Goal: Information Seeking & Learning: Get advice/opinions

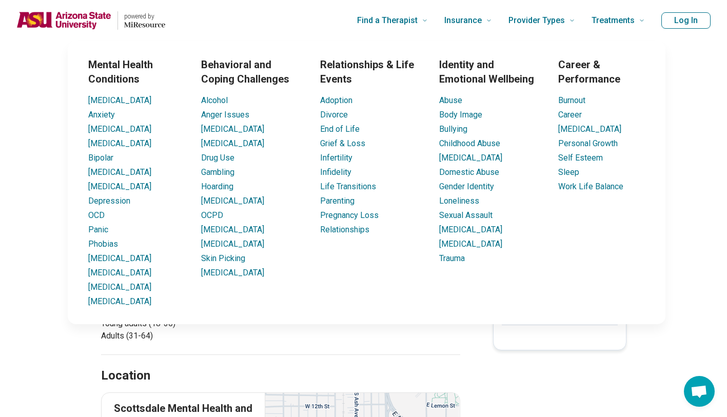
click at [143, 29] on div "powered by" at bounding box center [142, 20] width 48 height 18
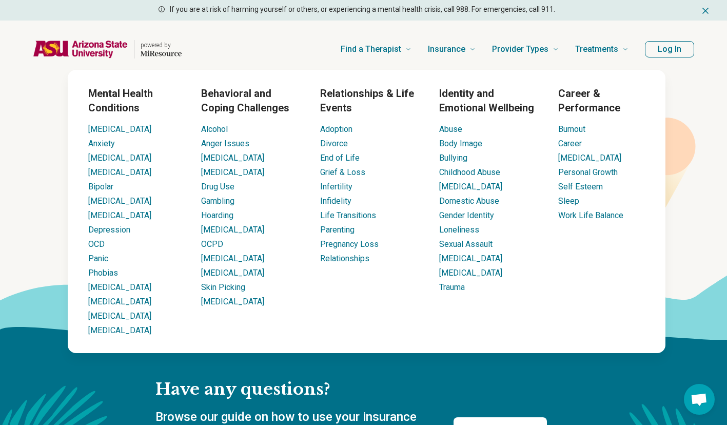
click at [401, 47] on span "Find a Therapist" at bounding box center [371, 49] width 61 height 14
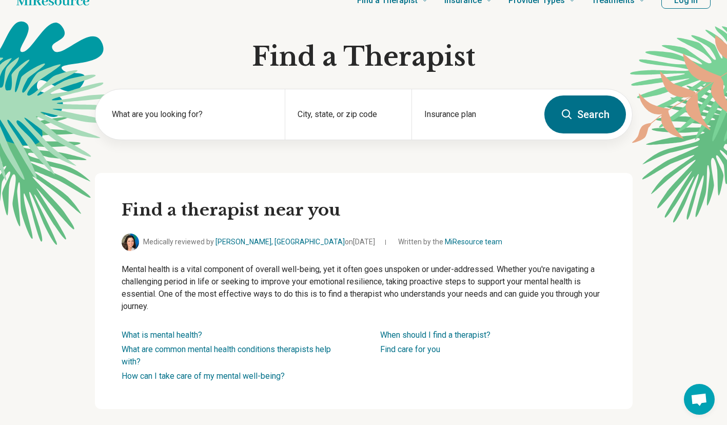
scroll to position [21, 0]
click at [185, 109] on label "What are you looking for?" at bounding box center [192, 114] width 161 height 12
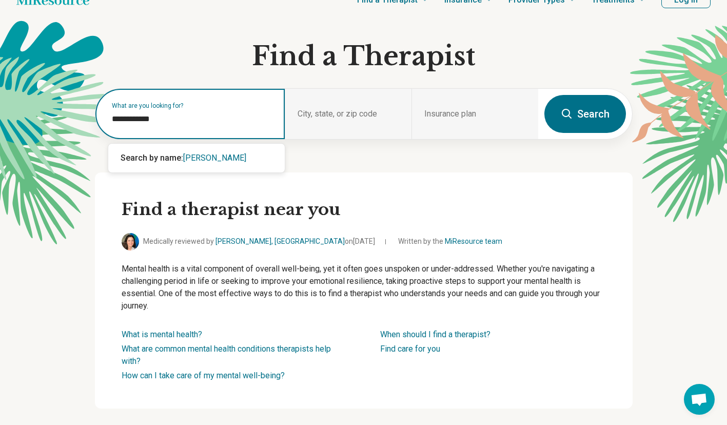
type input "**********"
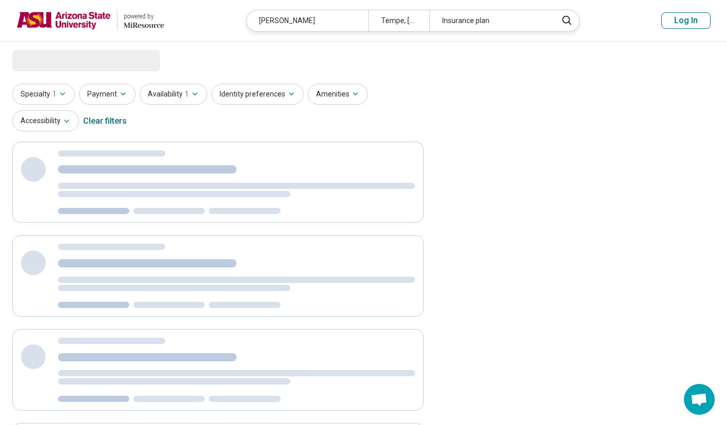
select select "***"
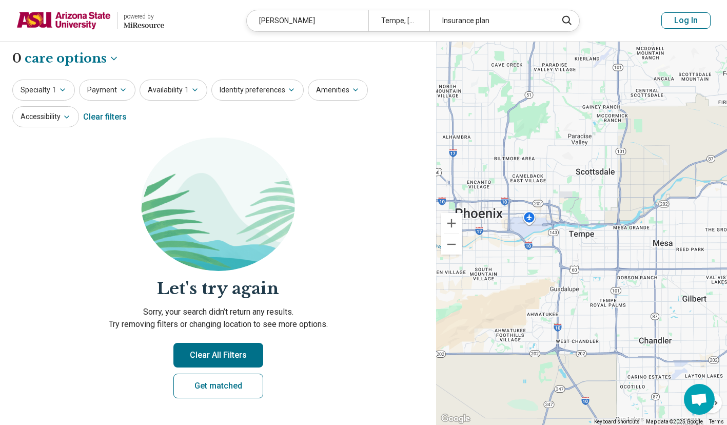
click at [324, 18] on div "[PERSON_NAME]" at bounding box center [308, 20] width 122 height 21
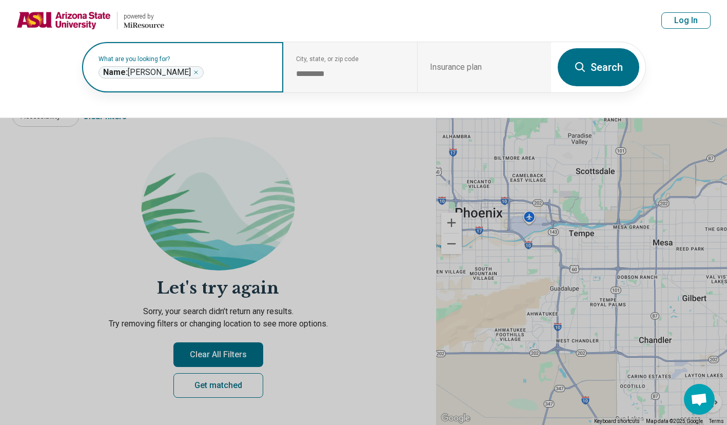
click at [172, 74] on span "Name: laura tyndall" at bounding box center [147, 72] width 88 height 10
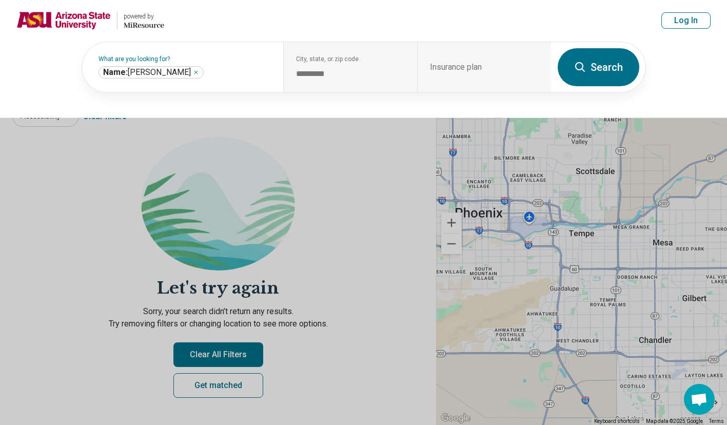
click at [215, 82] on div "**********" at bounding box center [182, 67] width 201 height 50
click at [234, 160] on button at bounding box center [363, 212] width 727 height 425
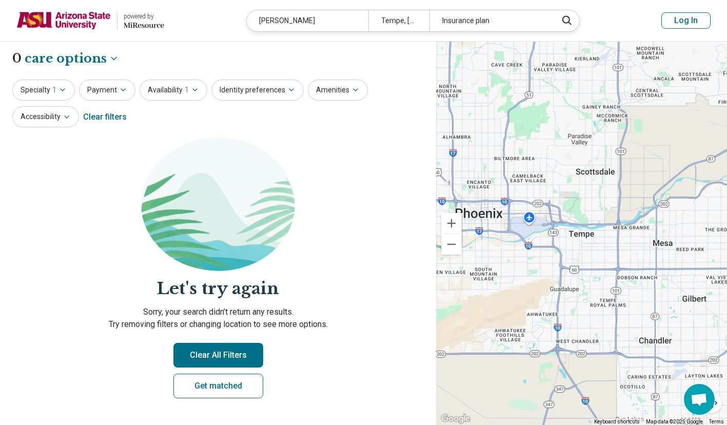
click at [67, 90] on button "Specialty 1" at bounding box center [43, 90] width 63 height 21
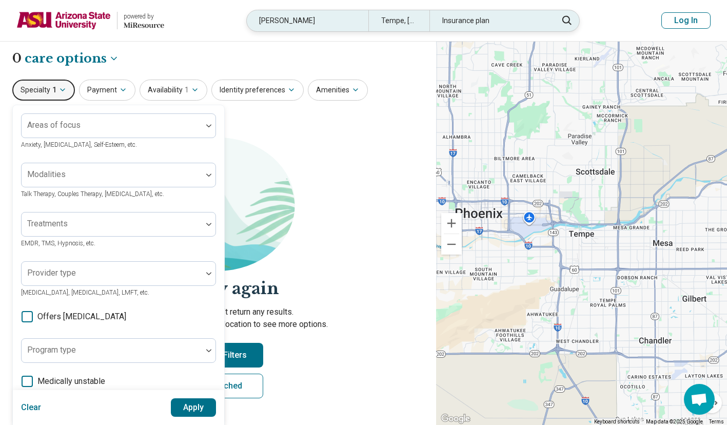
click at [545, 24] on div "Insurance plan" at bounding box center [491, 20] width 122 height 21
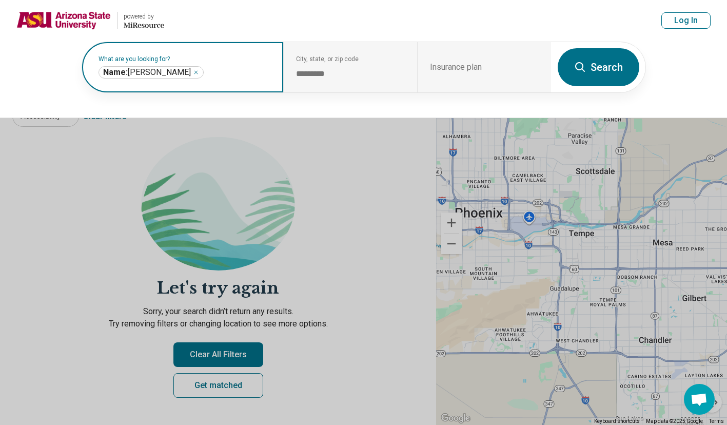
click at [160, 70] on span "Name: laura tyndall" at bounding box center [147, 72] width 88 height 10
click at [160, 71] on span "Name: laura tyndall" at bounding box center [147, 72] width 88 height 10
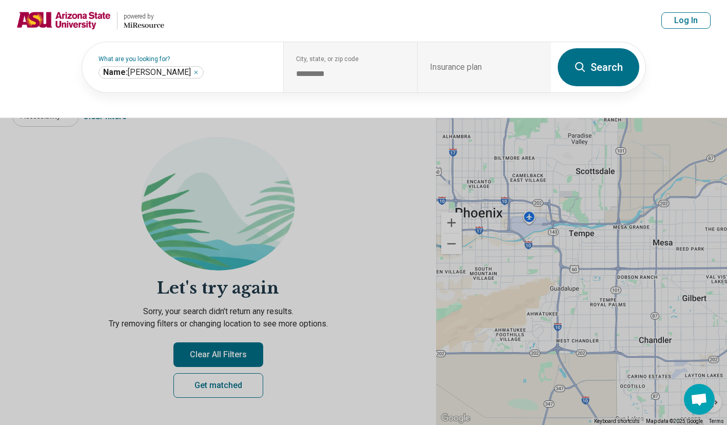
click at [142, 20] on div "powered by" at bounding box center [144, 16] width 41 height 9
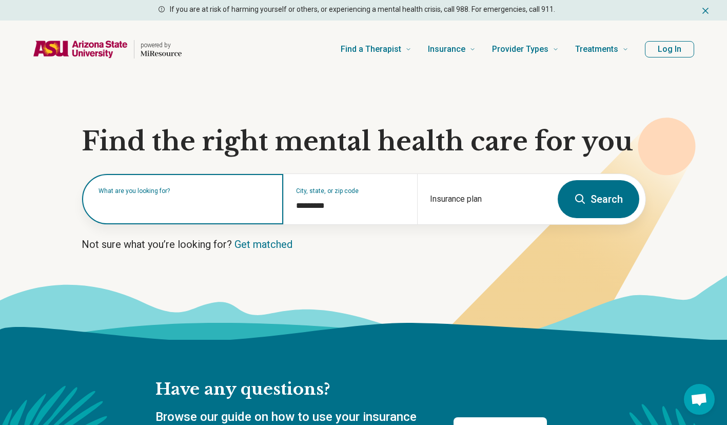
click at [210, 208] on input "text" at bounding box center [185, 204] width 172 height 12
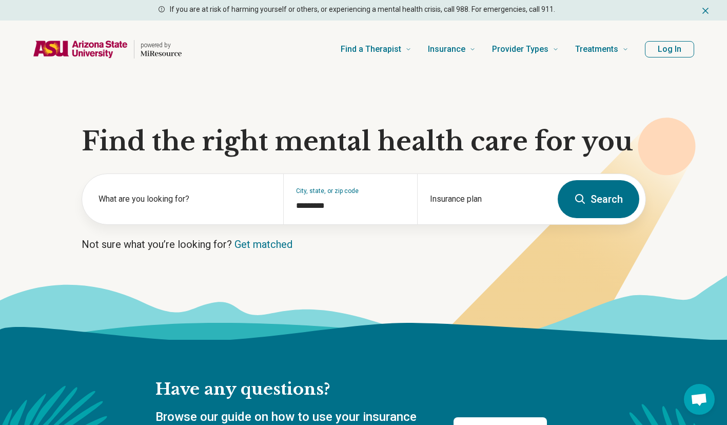
click at [124, 372] on div "Have any questions? Browse our guide on how to use your insurance and what to e…" at bounding box center [363, 426] width 727 height 173
click at [228, 203] on label "What are you looking for?" at bounding box center [185, 199] width 172 height 12
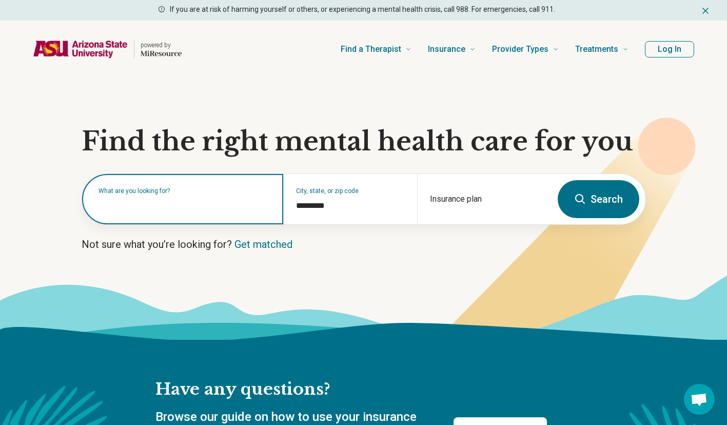
click at [202, 205] on input "text" at bounding box center [185, 204] width 172 height 12
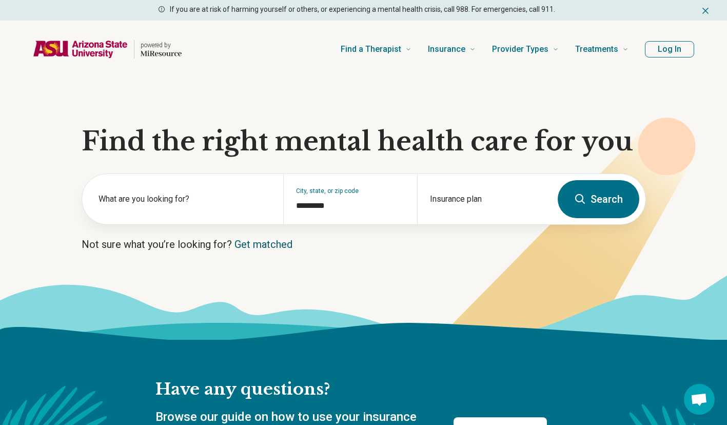
click at [263, 243] on link "Get matched" at bounding box center [264, 244] width 58 height 12
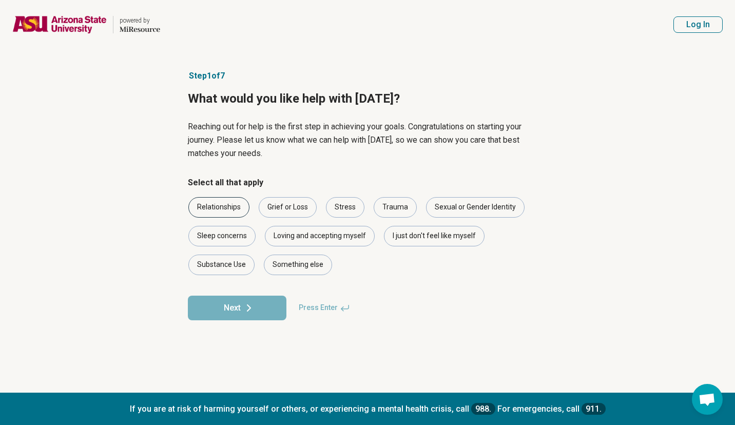
click at [240, 207] on div "Relationships" at bounding box center [218, 207] width 61 height 21
click at [288, 204] on div "Grief or Loss" at bounding box center [288, 207] width 58 height 21
click at [351, 204] on div "Stress" at bounding box center [345, 207] width 39 height 21
click at [395, 204] on div "Trauma" at bounding box center [395, 207] width 43 height 21
click at [303, 204] on div "Grief or Loss" at bounding box center [288, 207] width 58 height 21
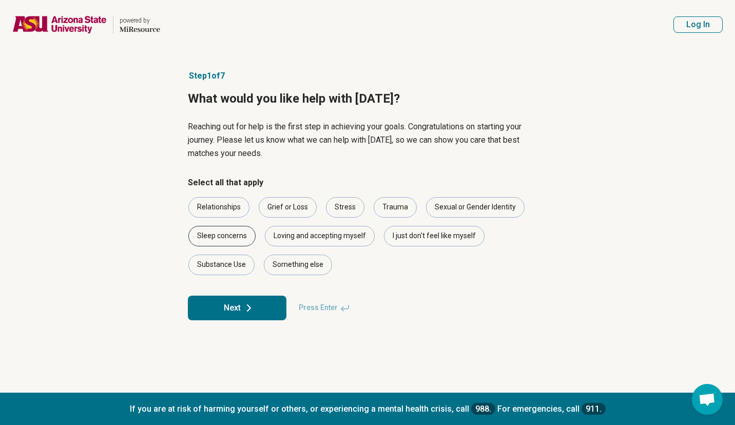
click at [228, 237] on div "Sleep concerns" at bounding box center [221, 236] width 67 height 21
click at [347, 234] on div "Loving and accepting myself" at bounding box center [320, 236] width 110 height 21
click at [394, 234] on div "I just don't feel like myself" at bounding box center [434, 236] width 101 height 21
click at [297, 267] on div "Something else" at bounding box center [298, 265] width 68 height 21
click at [256, 309] on button "Next" at bounding box center [237, 308] width 99 height 25
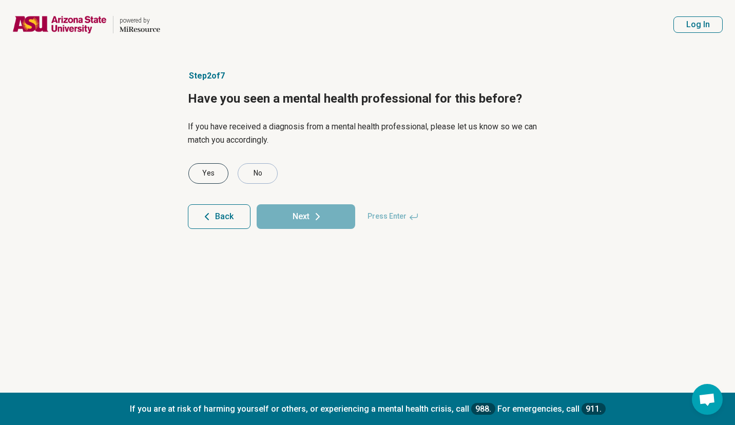
click at [212, 172] on div "Yes" at bounding box center [208, 173] width 40 height 21
click at [256, 176] on div "No" at bounding box center [258, 173] width 40 height 21
click at [322, 222] on icon at bounding box center [318, 216] width 12 height 12
click at [262, 169] on div "No" at bounding box center [258, 173] width 40 height 21
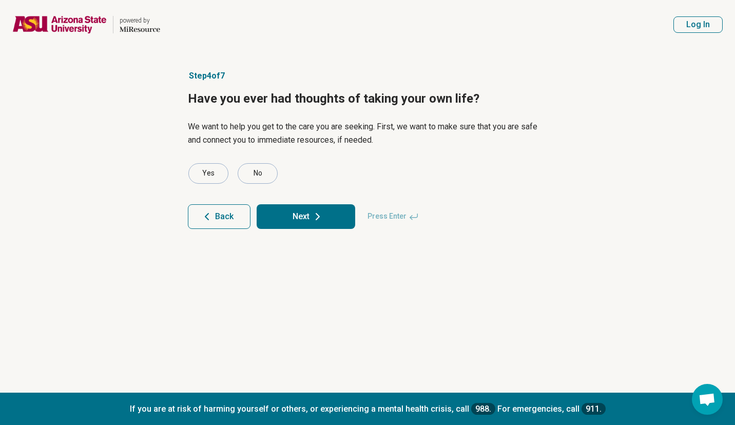
click at [304, 214] on button "Next" at bounding box center [306, 216] width 99 height 25
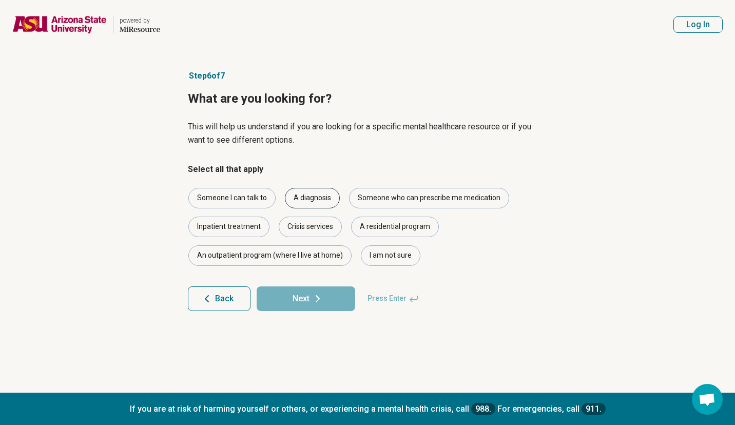
click at [317, 203] on div "A diagnosis" at bounding box center [312, 198] width 55 height 21
click at [257, 199] on div "Someone I can talk to" at bounding box center [231, 198] width 87 height 21
click at [429, 195] on div "Someone who can prescribe me medication" at bounding box center [429, 198] width 160 height 21
click at [381, 255] on div "I am not sure" at bounding box center [391, 255] width 60 height 21
click at [331, 295] on button "Next" at bounding box center [306, 298] width 99 height 25
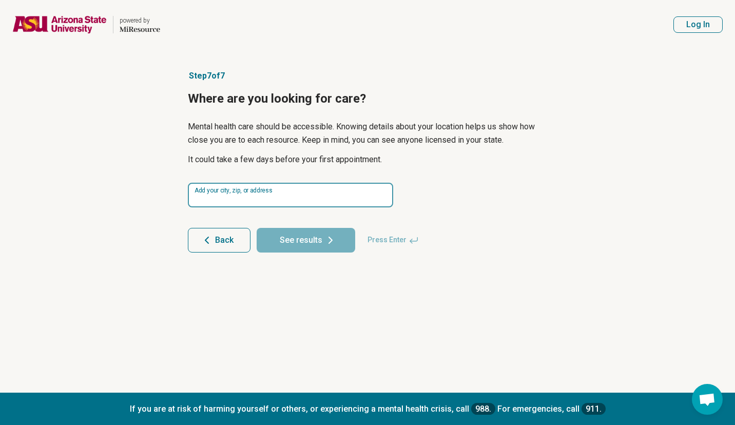
click at [296, 200] on input at bounding box center [290, 195] width 205 height 25
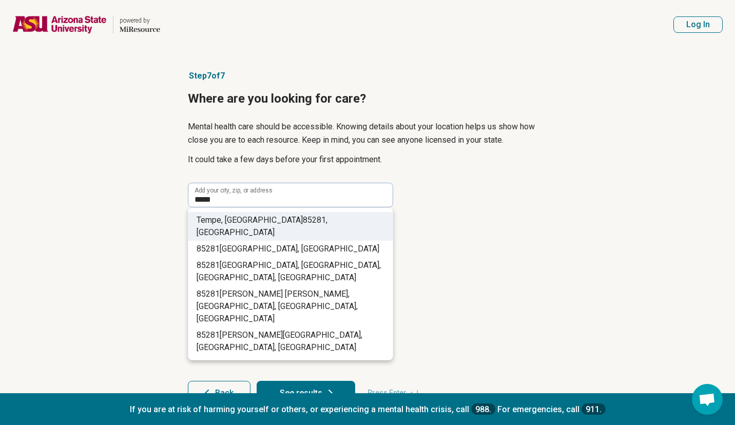
click at [284, 218] on li "Tempe, AZ 85281 , USA" at bounding box center [290, 226] width 204 height 29
type input "**********"
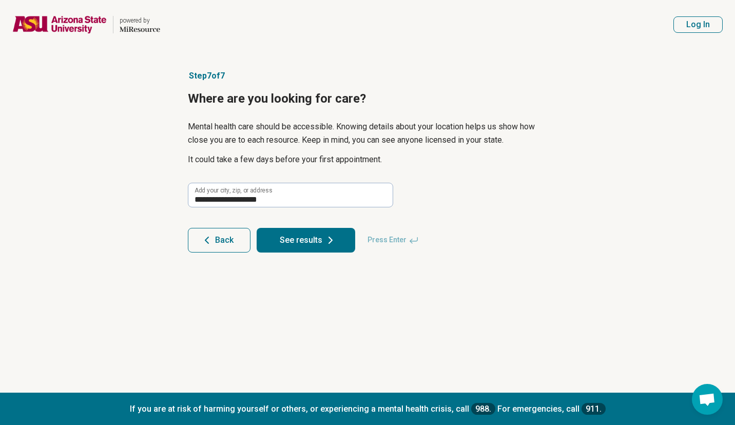
click at [296, 245] on button "See results" at bounding box center [306, 240] width 99 height 25
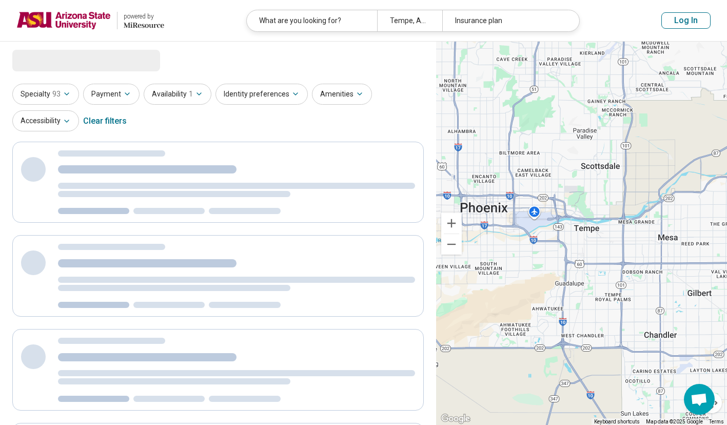
select select "***"
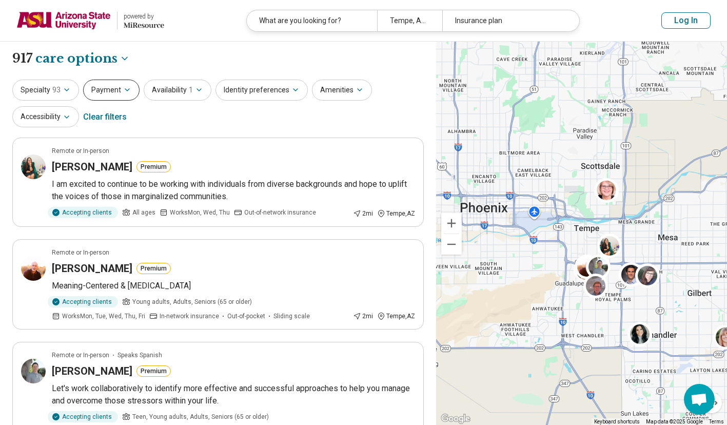
click at [119, 85] on button "Payment" at bounding box center [111, 90] width 56 height 21
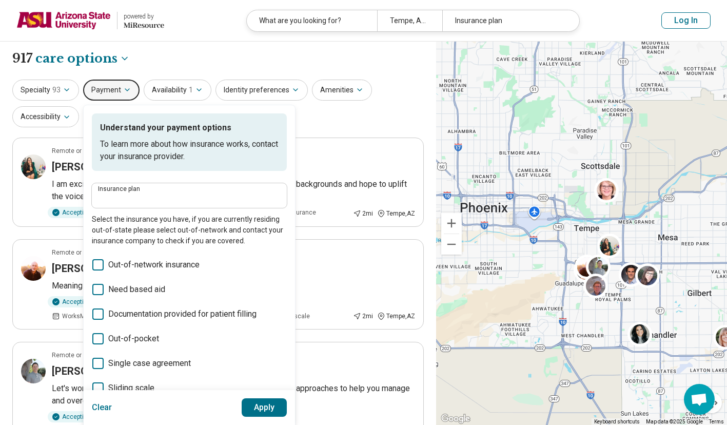
click at [344, 117] on div "Specialty 93 Payment Understand your payment options To learn more about how in…" at bounding box center [218, 105] width 412 height 50
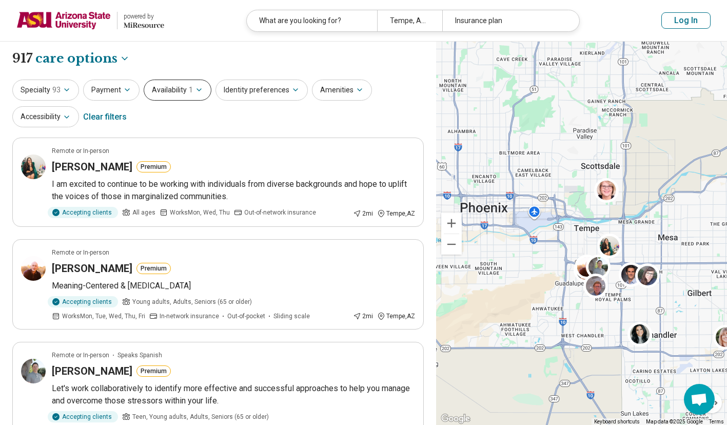
click at [175, 90] on button "Availability 1" at bounding box center [178, 90] width 68 height 21
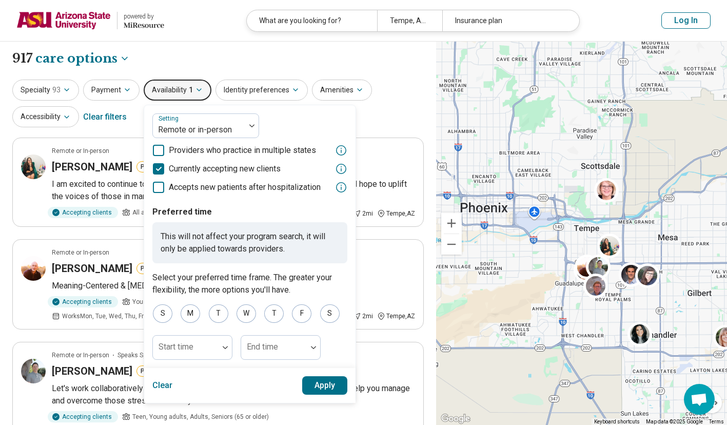
click at [175, 90] on button "Availability 1" at bounding box center [178, 90] width 68 height 21
click at [205, 59] on div "**********" at bounding box center [218, 58] width 412 height 17
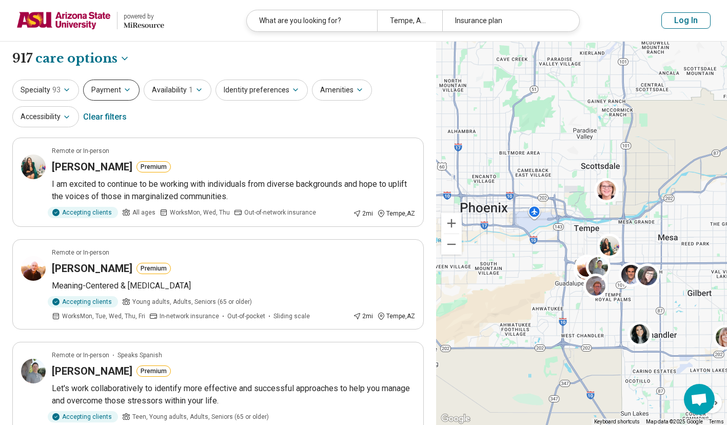
click at [123, 92] on icon "button" at bounding box center [127, 90] width 8 height 8
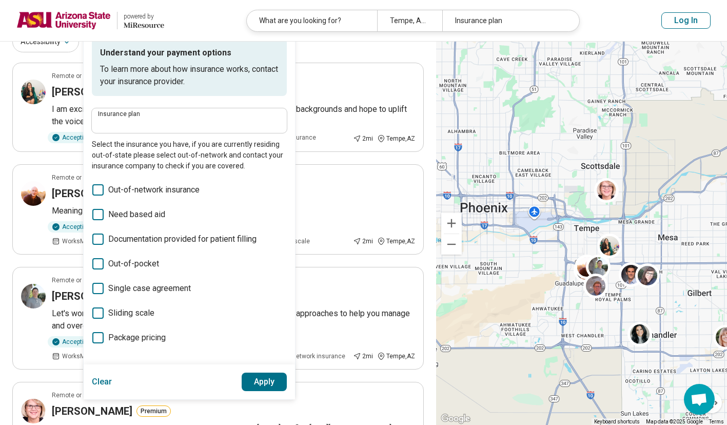
scroll to position [86, 0]
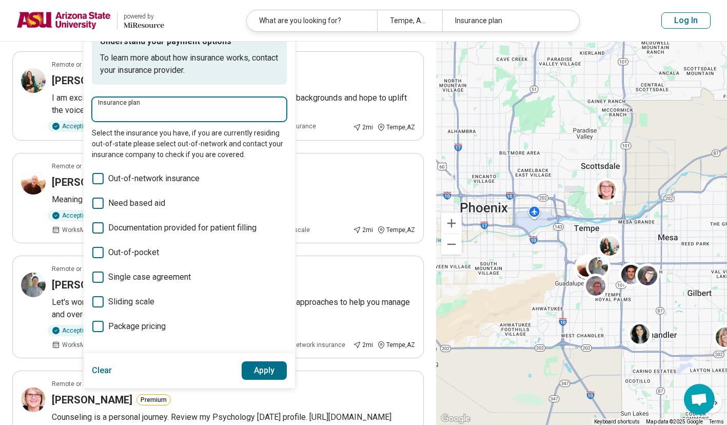
click at [175, 117] on input "Insurance plan" at bounding box center [189, 112] width 183 height 12
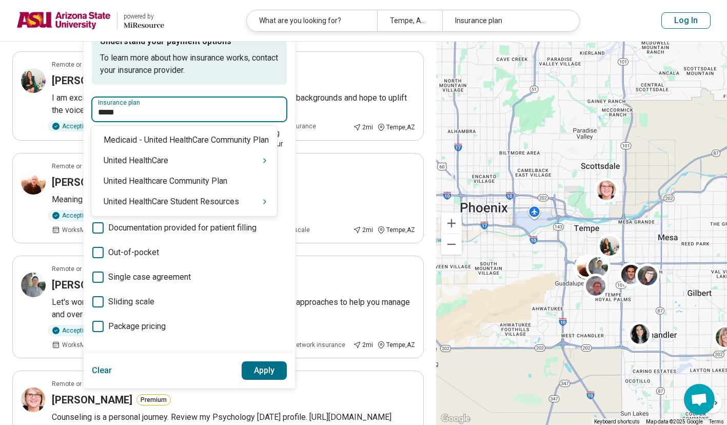
type input "******"
click at [176, 162] on div "United HealthCare" at bounding box center [184, 160] width 186 height 21
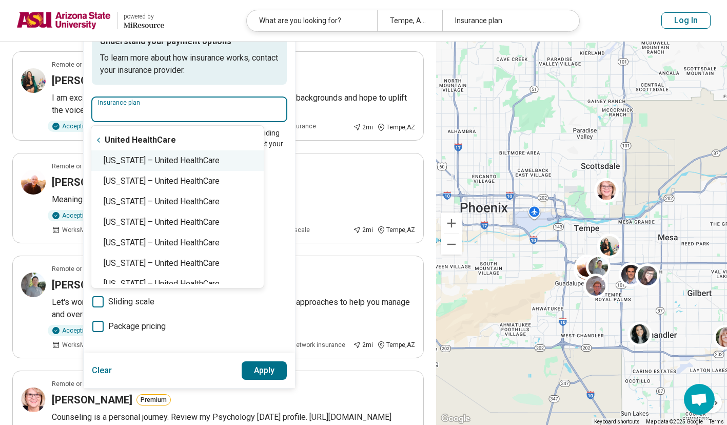
click at [202, 162] on div "Arizona – United HealthCare" at bounding box center [177, 160] width 172 height 21
type input "**********"
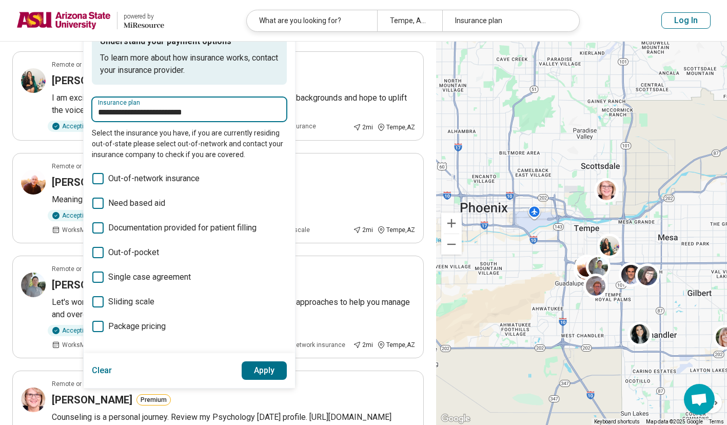
click button "Apply" at bounding box center [265, 370] width 46 height 18
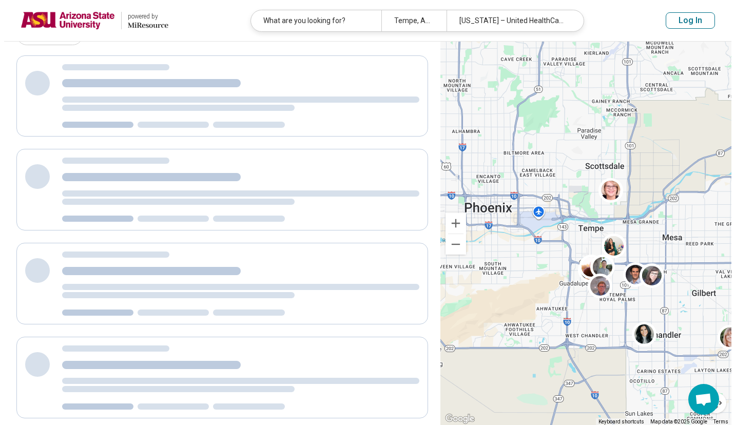
scroll to position [0, 0]
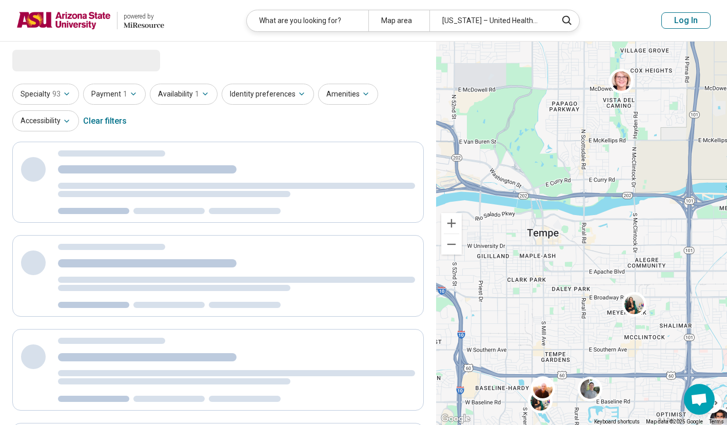
drag, startPoint x: 650, startPoint y: 292, endPoint x: 606, endPoint y: 255, distance: 58.0
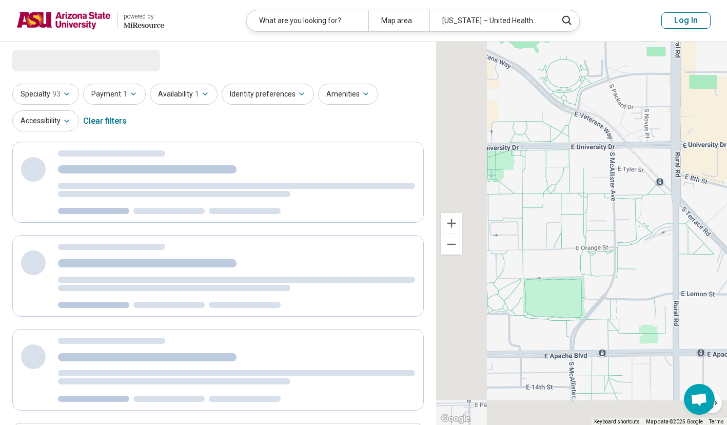
drag, startPoint x: 539, startPoint y: 262, endPoint x: 714, endPoint y: 203, distance: 184.3
click at [714, 203] on div at bounding box center [581, 234] width 291 height 384
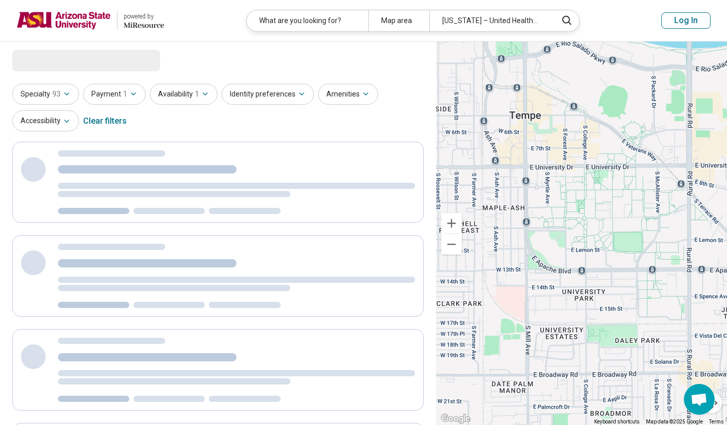
drag, startPoint x: 678, startPoint y: 222, endPoint x: 646, endPoint y: 227, distance: 32.2
click at [646, 227] on div at bounding box center [581, 234] width 291 height 384
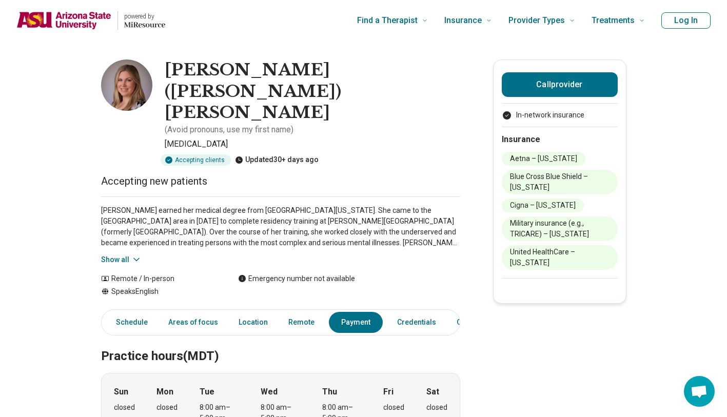
scroll to position [905, 0]
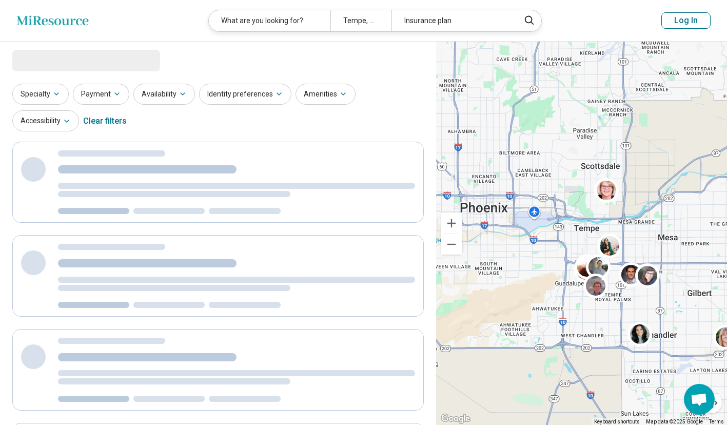
select select "***"
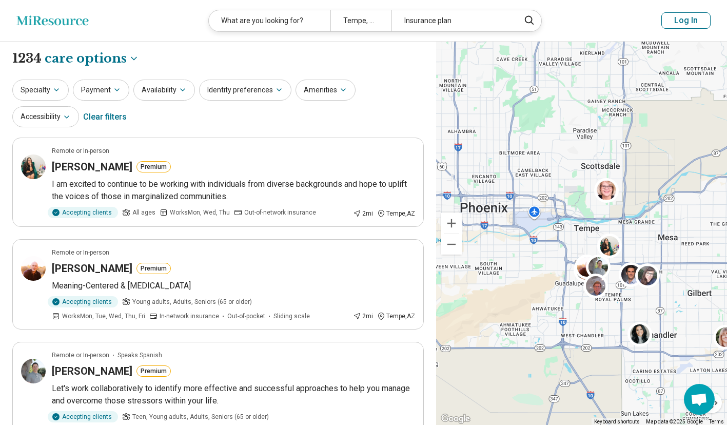
click at [281, 19] on div "What are you looking for?" at bounding box center [270, 20] width 122 height 21
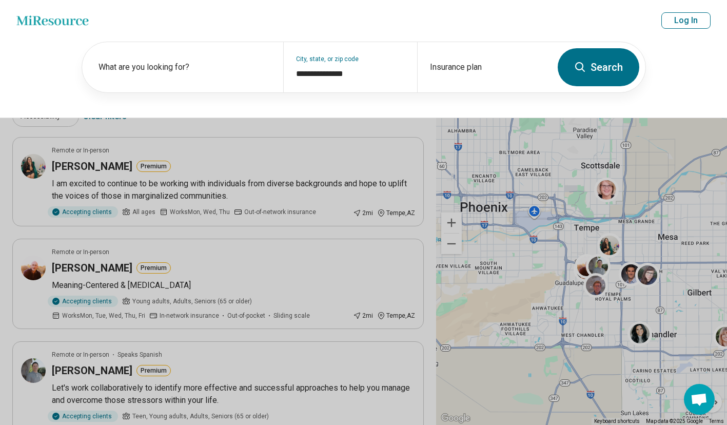
click at [217, 63] on label "What are you looking for?" at bounding box center [185, 67] width 172 height 12
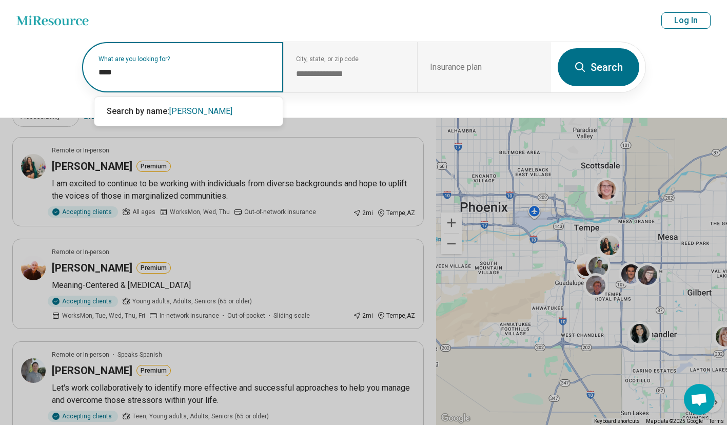
type input "*****"
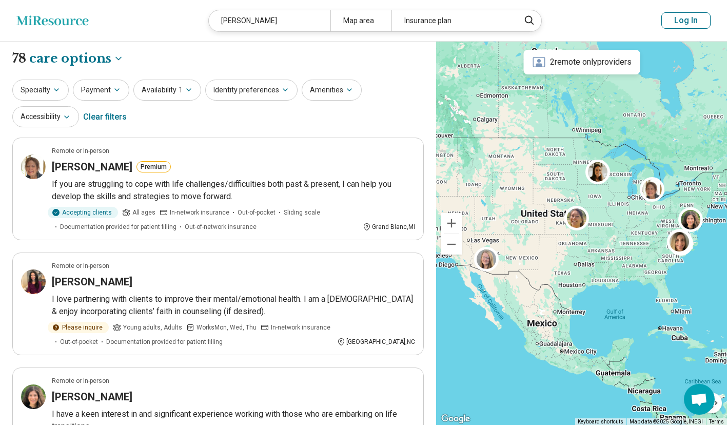
click at [265, 22] on div "laura" at bounding box center [270, 20] width 122 height 21
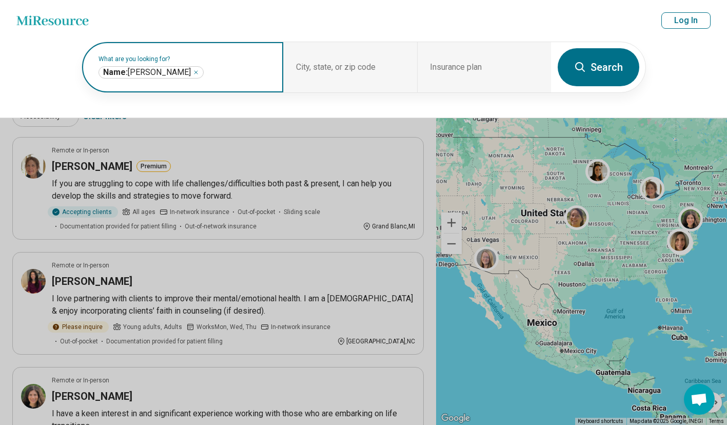
click at [206, 71] on input "text" at bounding box center [238, 72] width 65 height 12
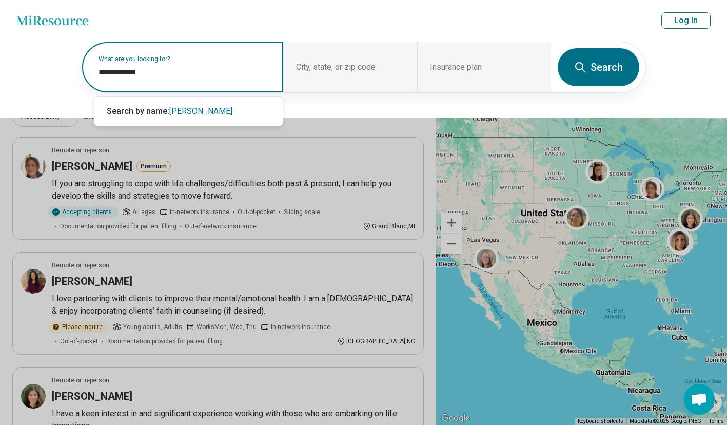
type input "**********"
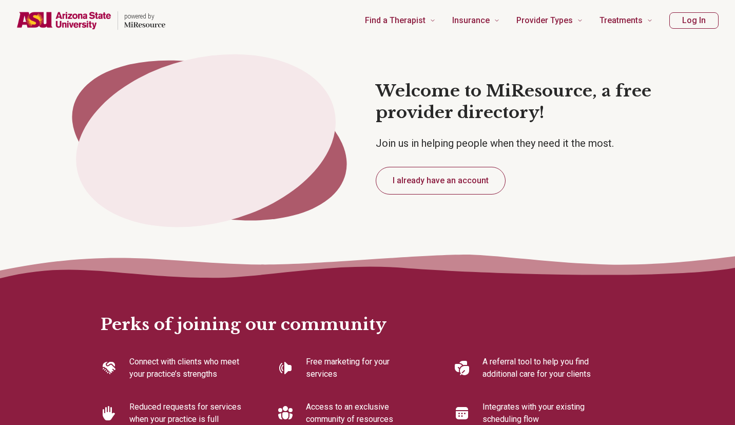
type textarea "*"
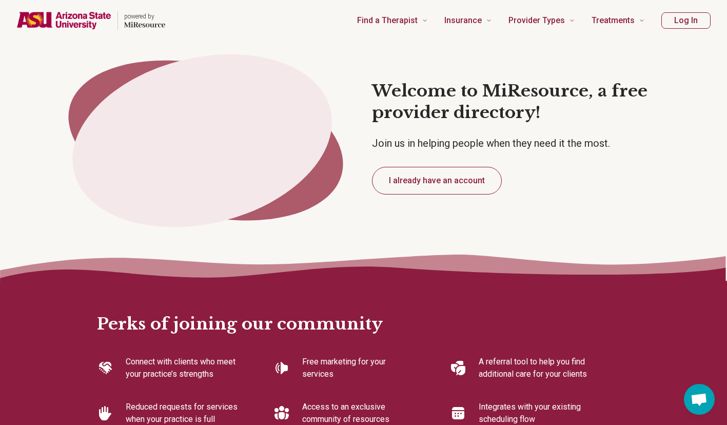
click at [452, 183] on button "I already have an account" at bounding box center [437, 181] width 130 height 28
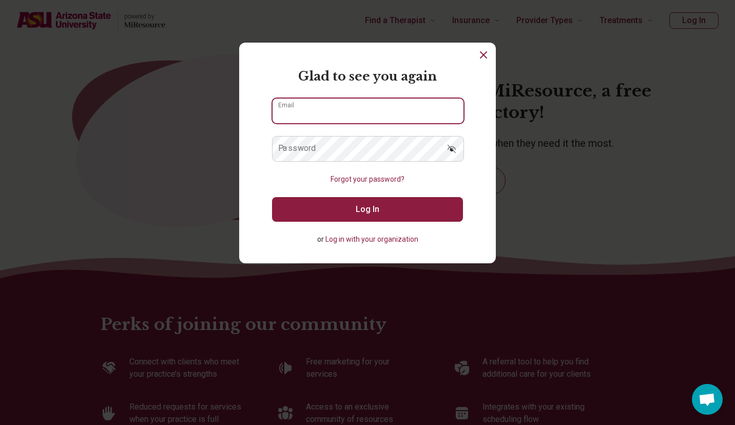
click at [362, 112] on input "Email" at bounding box center [368, 111] width 191 height 25
type input "**********"
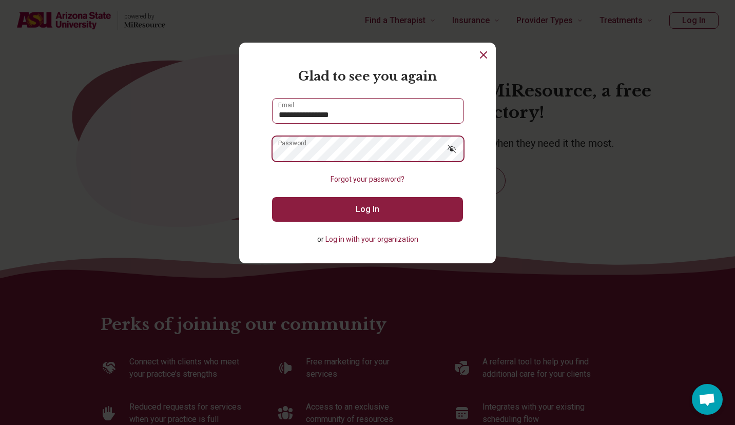
click at [272, 197] on button "Log In" at bounding box center [367, 209] width 191 height 25
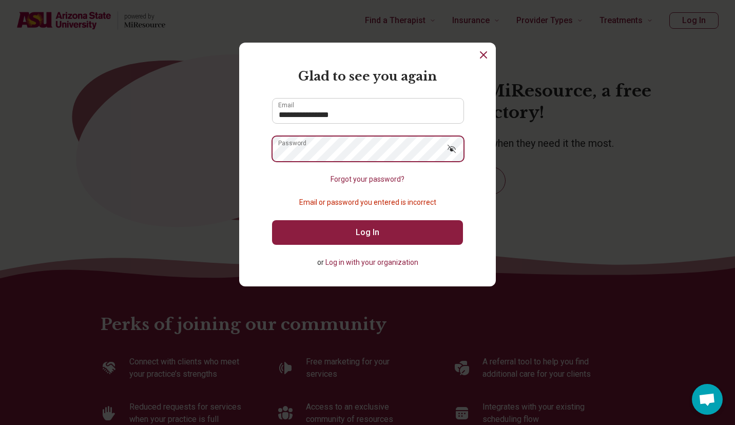
click at [214, 160] on div "**********" at bounding box center [367, 212] width 735 height 425
click at [272, 220] on button "Log In" at bounding box center [367, 232] width 191 height 25
click at [209, 159] on div "**********" at bounding box center [367, 212] width 735 height 425
click at [359, 258] on button "Log in with your organization" at bounding box center [371, 262] width 93 height 11
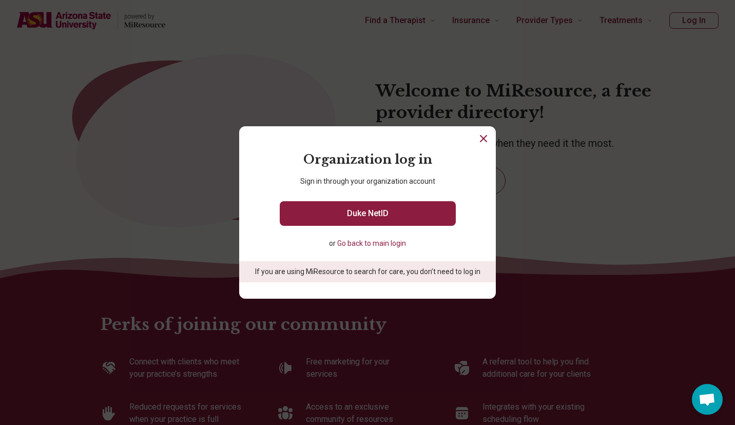
click at [481, 140] on icon "Close" at bounding box center [484, 139] width 6 height 6
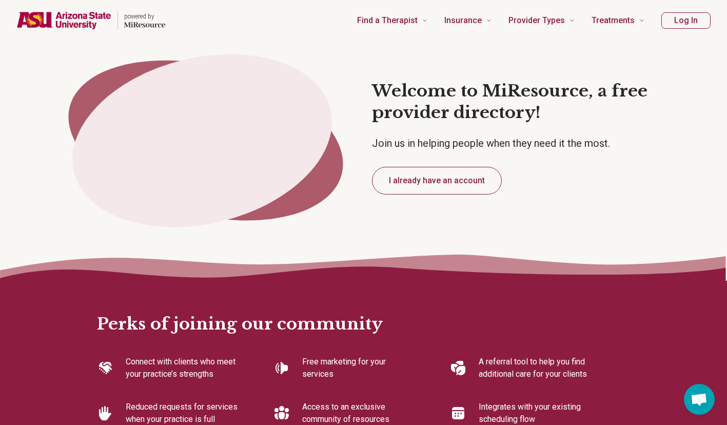
click at [470, 179] on button "I already have an account" at bounding box center [437, 181] width 130 height 28
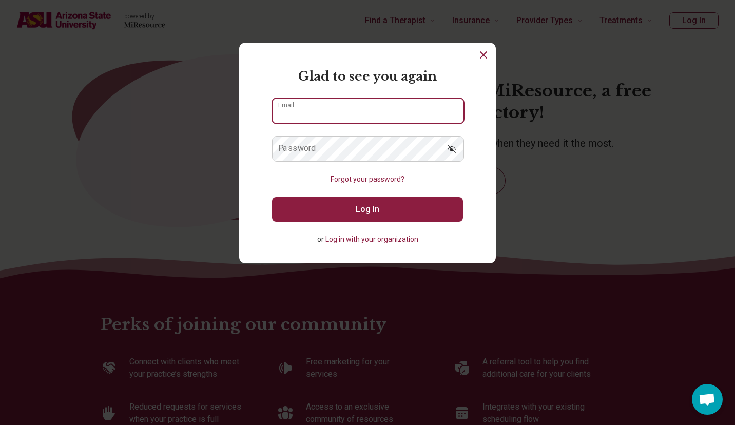
click at [362, 110] on input "Email" at bounding box center [368, 111] width 191 height 25
type input "**********"
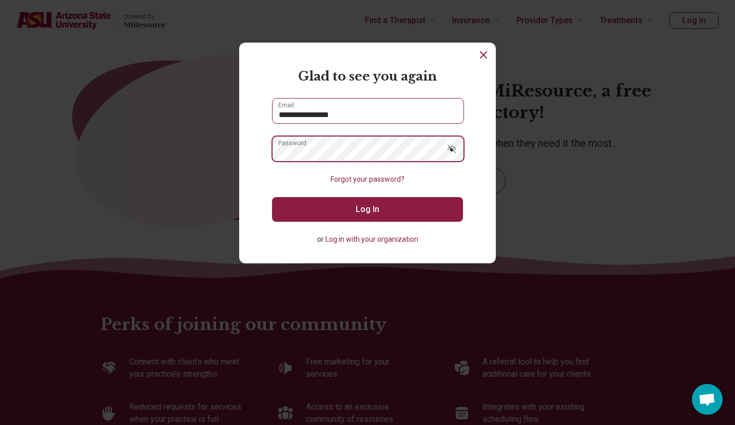
click at [272, 197] on button "Log In" at bounding box center [367, 209] width 191 height 25
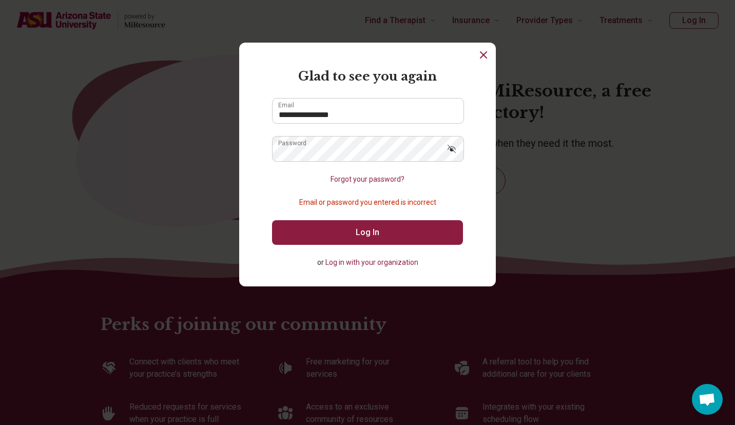
click at [369, 180] on button "Forgot your password?" at bounding box center [368, 179] width 74 height 11
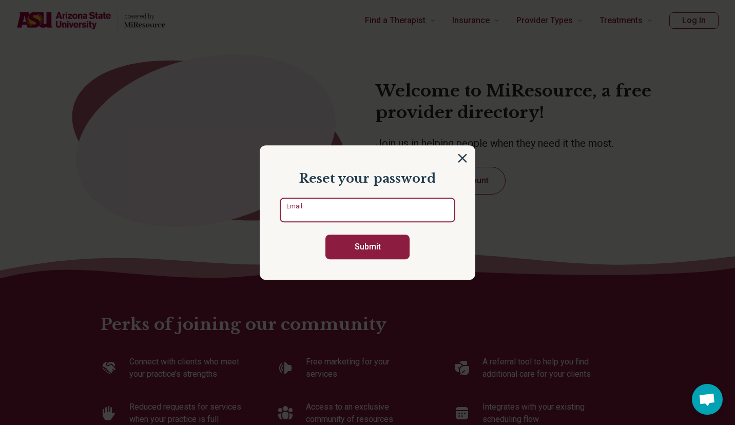
click at [325, 200] on input "Email" at bounding box center [368, 210] width 176 height 25
type input "**********"
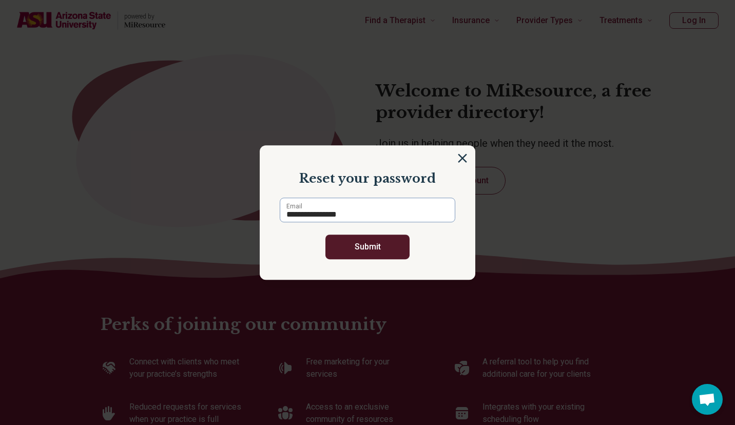
click at [351, 249] on button "Submit" at bounding box center [367, 247] width 84 height 25
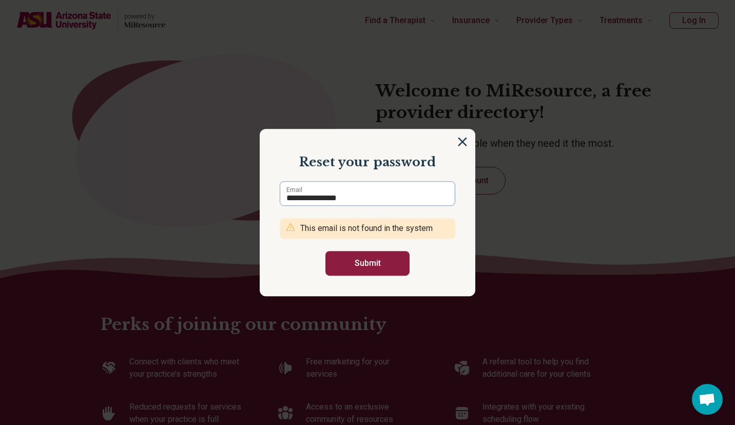
click at [457, 133] on section "**********" at bounding box center [368, 212] width 216 height 167
click at [457, 143] on img at bounding box center [462, 141] width 11 height 11
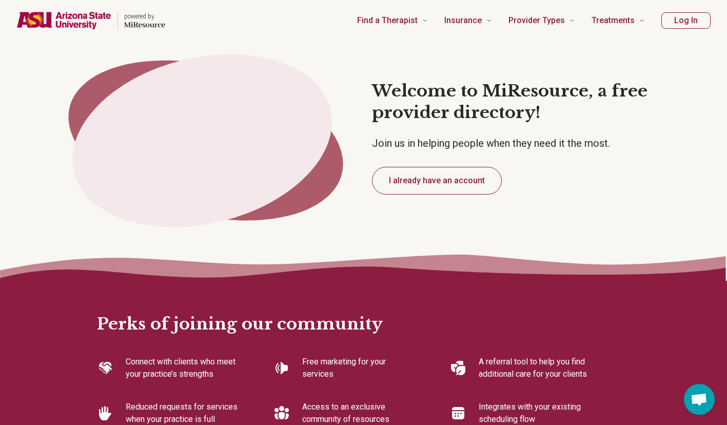
click at [170, 363] on p "Connect with clients who meet your practice’s strengths" at bounding box center [183, 368] width 115 height 25
click at [688, 21] on button "Log In" at bounding box center [686, 20] width 49 height 16
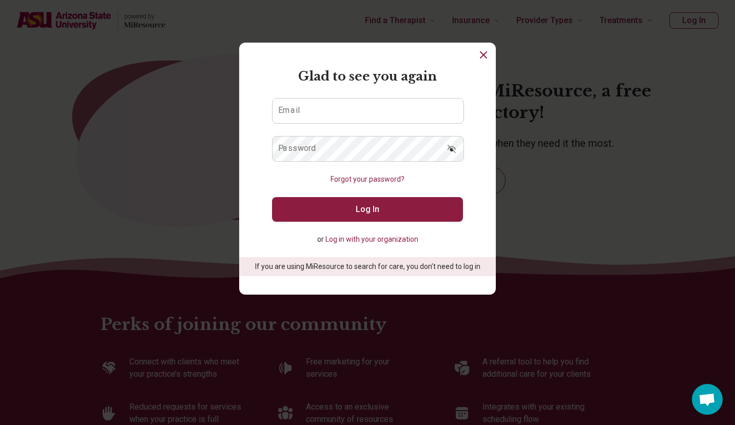
click at [385, 240] on button "Log in with your organization" at bounding box center [371, 239] width 93 height 11
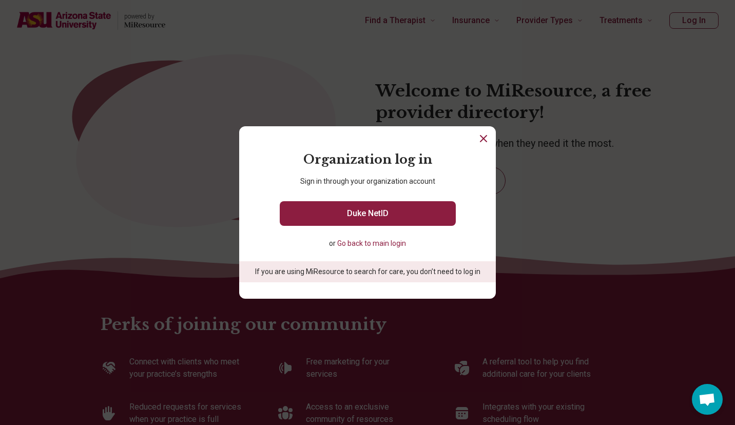
click at [477, 140] on icon "Close" at bounding box center [483, 138] width 12 height 12
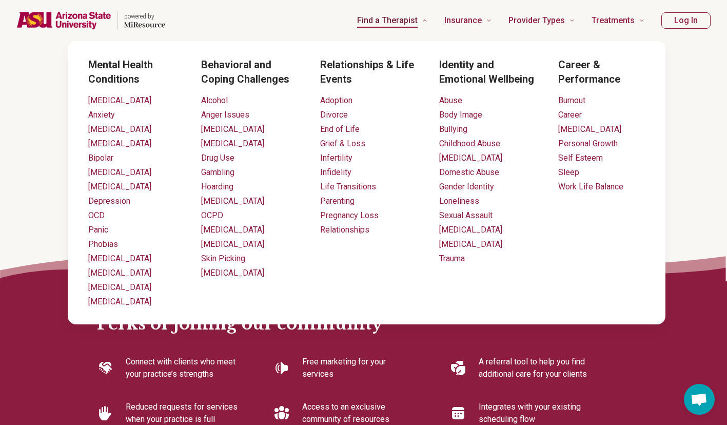
click at [393, 18] on span "Find a Therapist" at bounding box center [387, 20] width 61 height 14
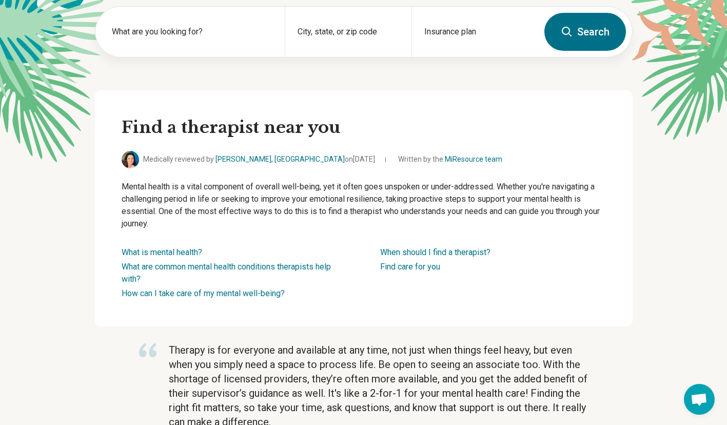
scroll to position [115, 0]
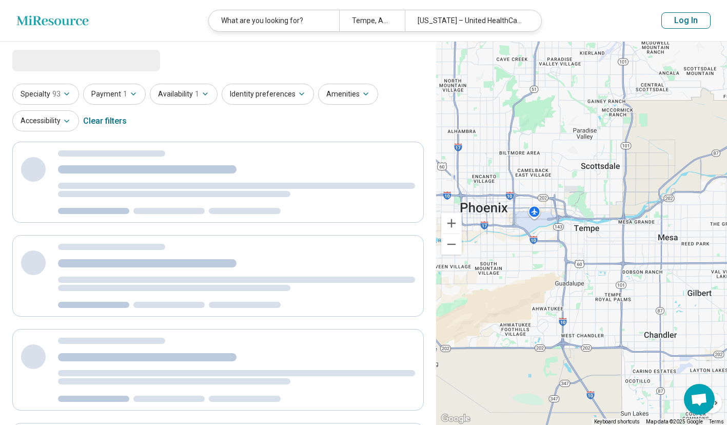
click at [289, 81] on div "Loading... Specialty 93 Payment 1 Availability 1 Identity preferences Amenities…" at bounding box center [218, 371] width 436 height 659
click at [289, 97] on button "Identity preferences" at bounding box center [268, 94] width 92 height 21
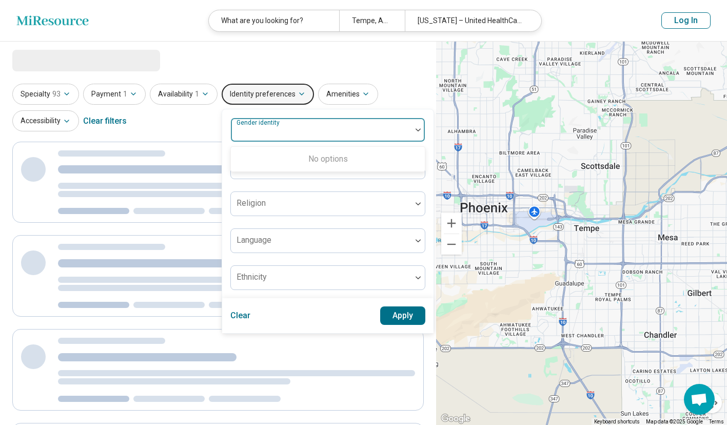
click at [297, 119] on div at bounding box center [321, 130] width 181 height 23
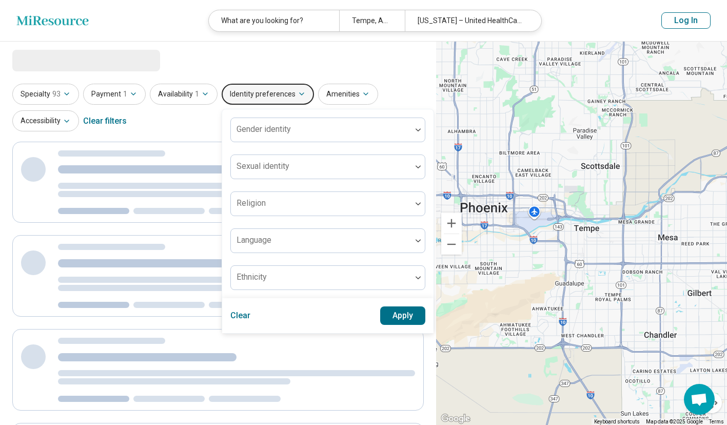
click at [257, 68] on div "Loading..." at bounding box center [218, 61] width 412 height 22
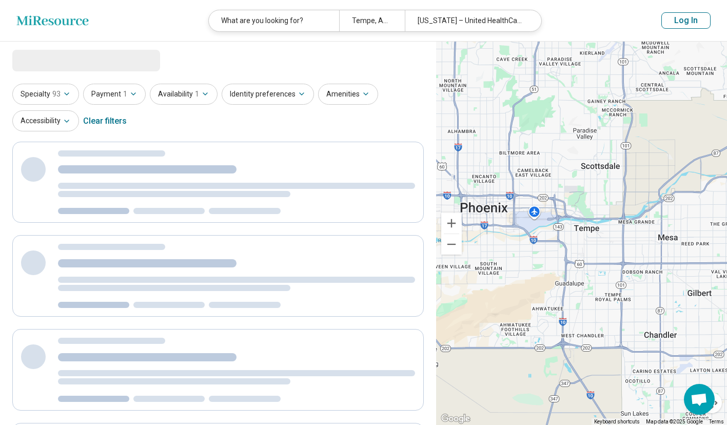
click at [42, 13] on header "Miresource logo What are you looking for? [GEOGRAPHIC_DATA], [GEOGRAPHIC_DATA],…" at bounding box center [363, 21] width 727 height 42
click at [63, 18] on icon "Miresource logo" at bounding box center [52, 20] width 72 height 10
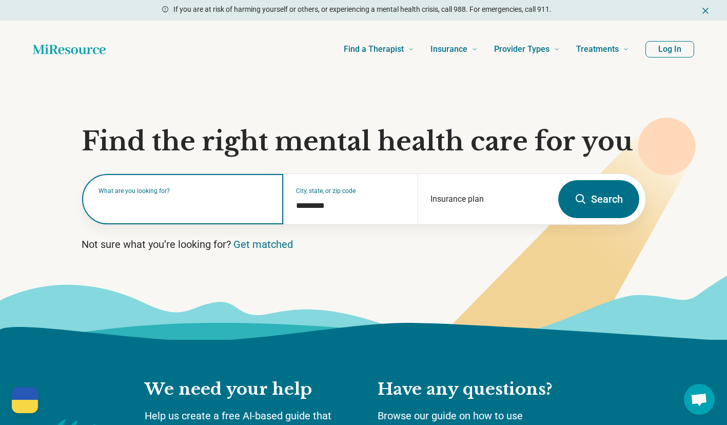
click at [187, 210] on input "text" at bounding box center [185, 204] width 173 height 12
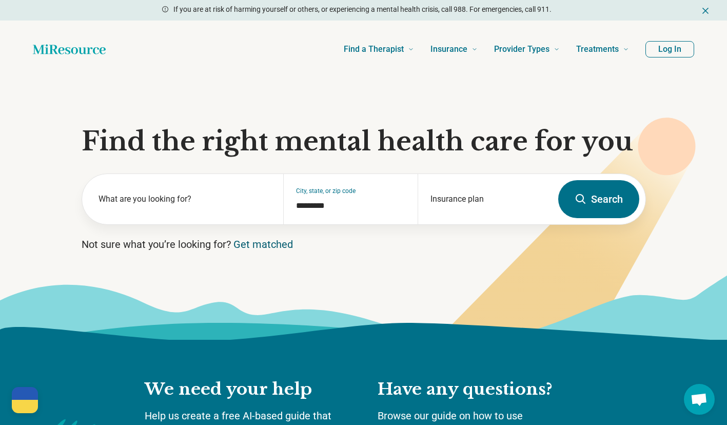
click at [264, 244] on link "Get matched" at bounding box center [264, 244] width 60 height 12
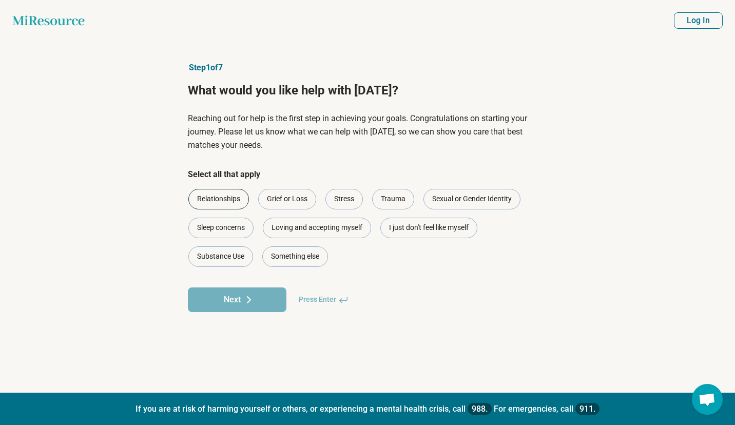
click at [234, 204] on div "Relationships" at bounding box center [218, 199] width 61 height 21
click at [356, 198] on div "Stress" at bounding box center [343, 199] width 37 height 21
click at [411, 199] on div "Trauma" at bounding box center [393, 199] width 42 height 21
click at [221, 228] on div "Sleep concerns" at bounding box center [220, 228] width 65 height 21
click at [296, 223] on div "Loving and accepting myself" at bounding box center [317, 228] width 108 height 21
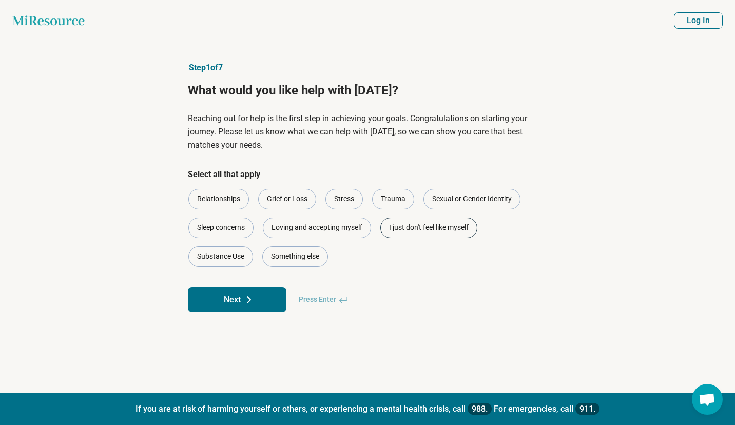
click at [406, 226] on div "I just don't feel like myself" at bounding box center [428, 228] width 97 height 21
click at [302, 255] on div "Something else" at bounding box center [295, 256] width 66 height 21
click at [240, 291] on button "Next" at bounding box center [237, 299] width 99 height 25
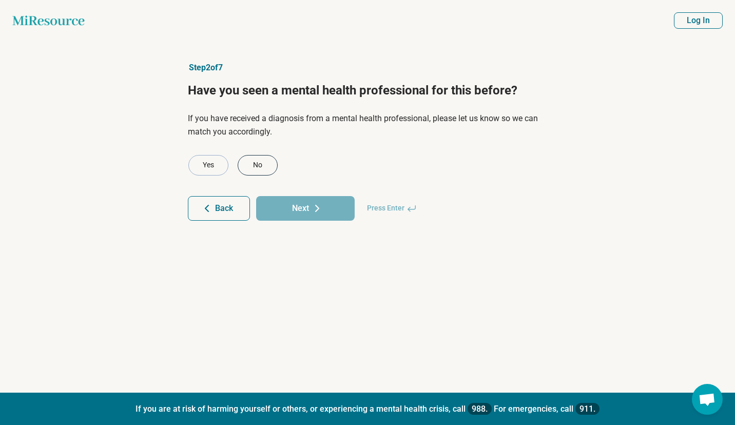
click at [259, 159] on div "No" at bounding box center [258, 165] width 40 height 21
click at [317, 203] on icon at bounding box center [317, 208] width 12 height 12
click at [260, 163] on div "No" at bounding box center [258, 165] width 40 height 21
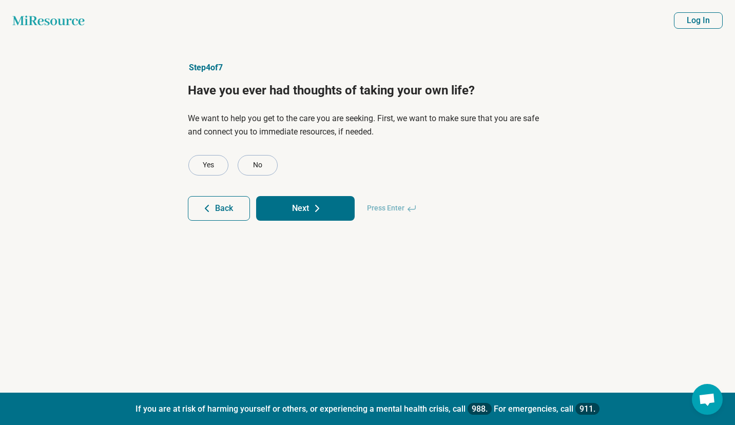
click at [302, 206] on button "Next" at bounding box center [305, 208] width 99 height 25
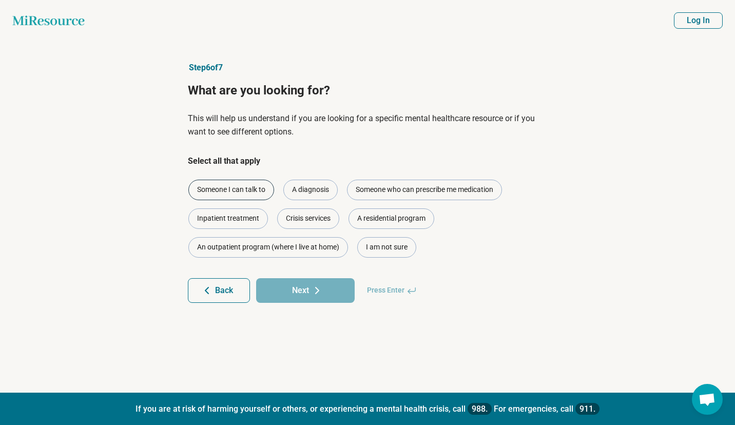
click at [251, 194] on div "Someone I can talk to" at bounding box center [231, 190] width 86 height 21
click at [320, 194] on div "A diagnosis" at bounding box center [310, 190] width 54 height 21
click at [414, 189] on div "Someone who can prescribe me medication" at bounding box center [424, 190] width 155 height 21
click at [388, 247] on div "I am not sure" at bounding box center [386, 247] width 59 height 21
click at [318, 296] on button "Next" at bounding box center [305, 290] width 99 height 25
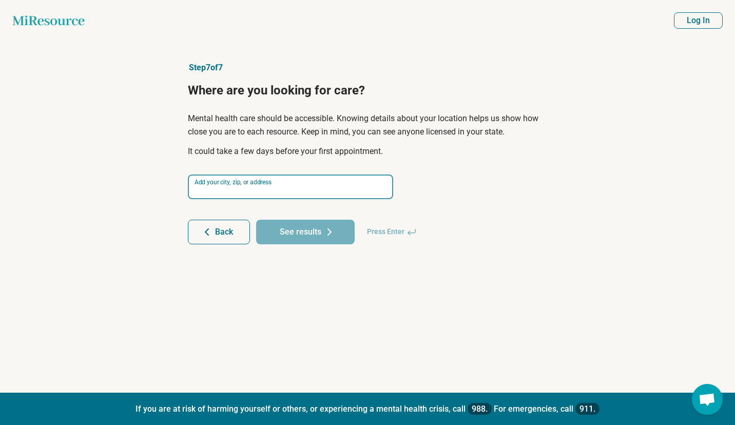
click at [289, 188] on input at bounding box center [290, 187] width 205 height 25
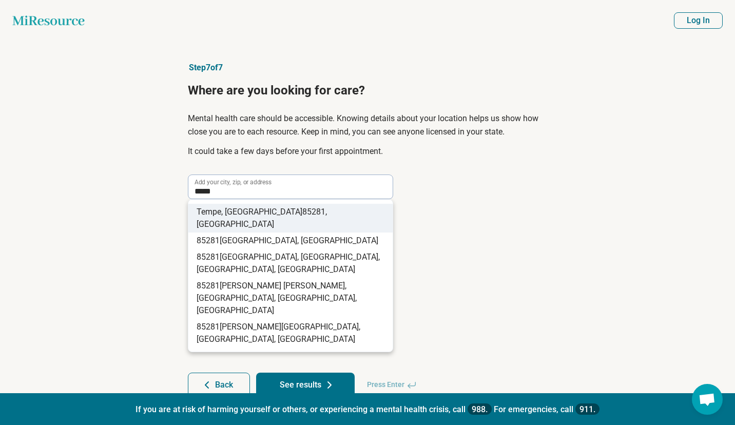
click at [265, 212] on span ", USA" at bounding box center [262, 218] width 130 height 22
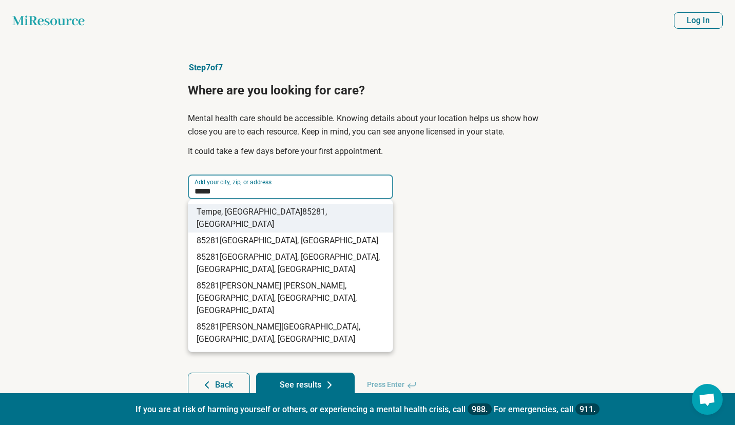
type input "**********"
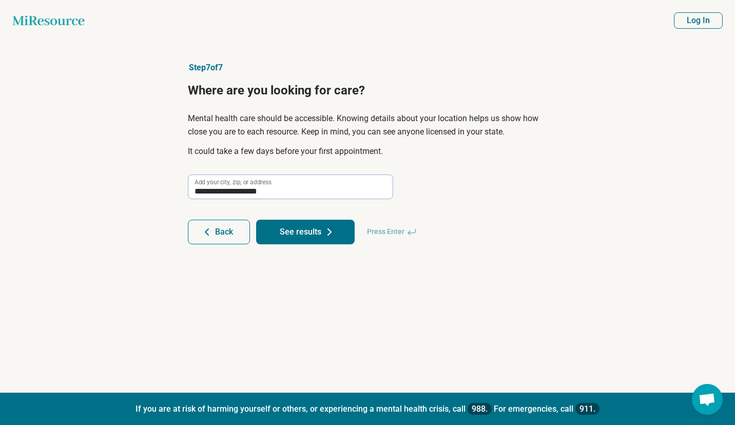
click at [301, 236] on button "See results" at bounding box center [305, 232] width 99 height 25
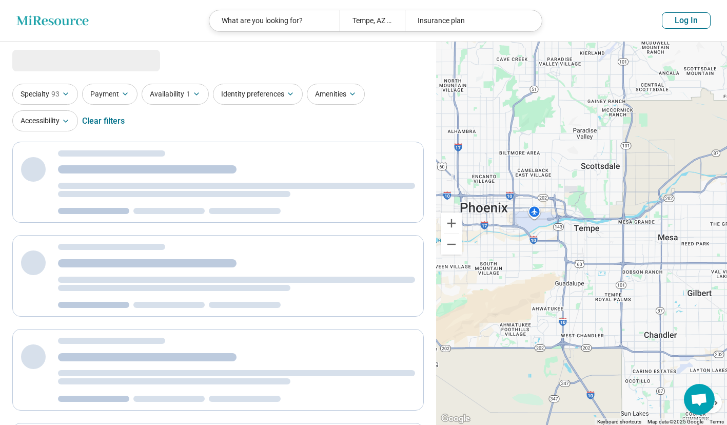
select select "***"
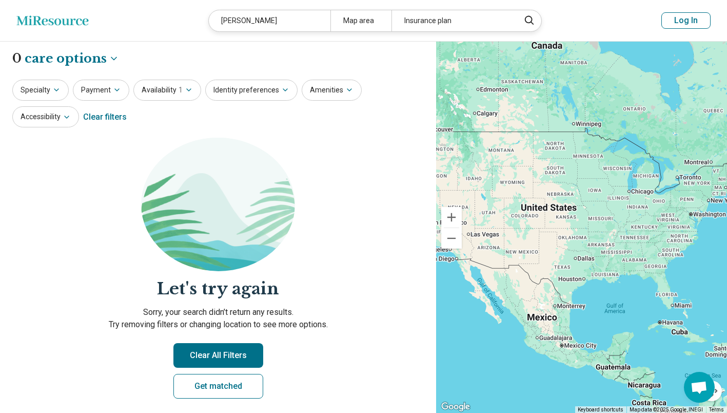
select select "***"
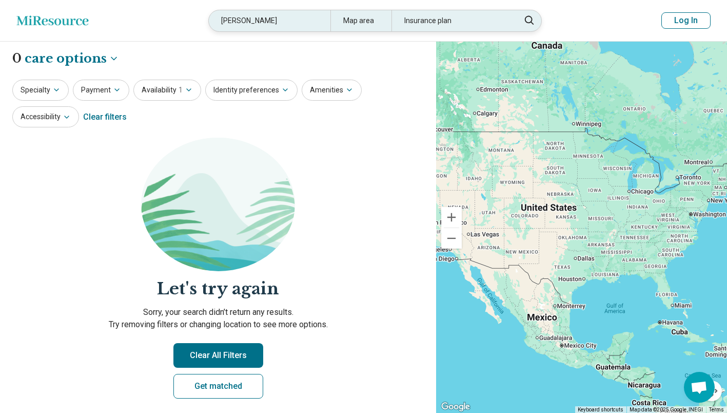
click at [289, 20] on div "[PERSON_NAME]" at bounding box center [270, 20] width 122 height 21
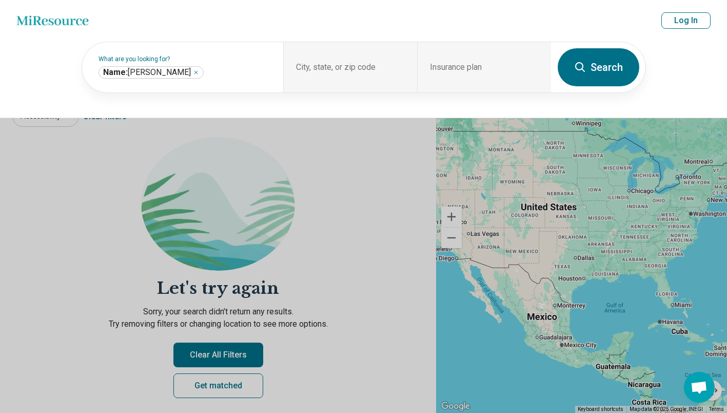
click at [592, 72] on button "Search" at bounding box center [599, 67] width 82 height 38
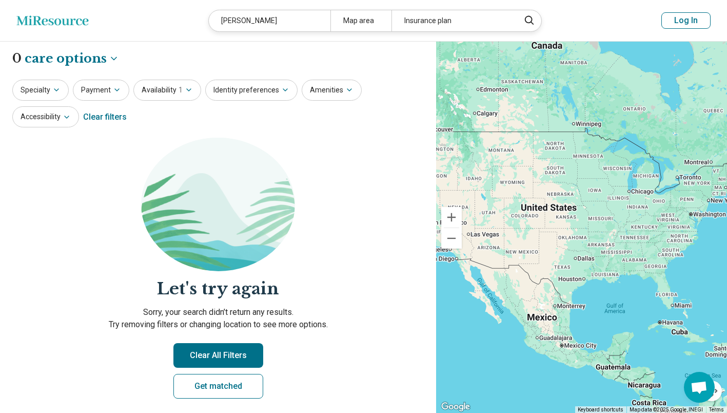
click at [686, 22] on button "Log In" at bounding box center [686, 20] width 49 height 16
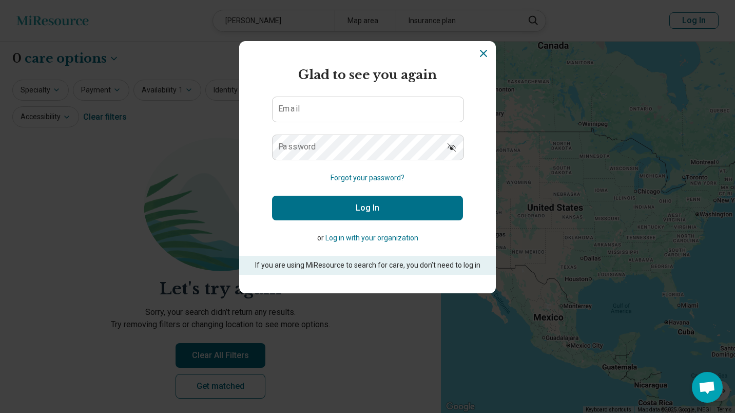
click at [379, 240] on button "Log in with your organization" at bounding box center [371, 238] width 93 height 11
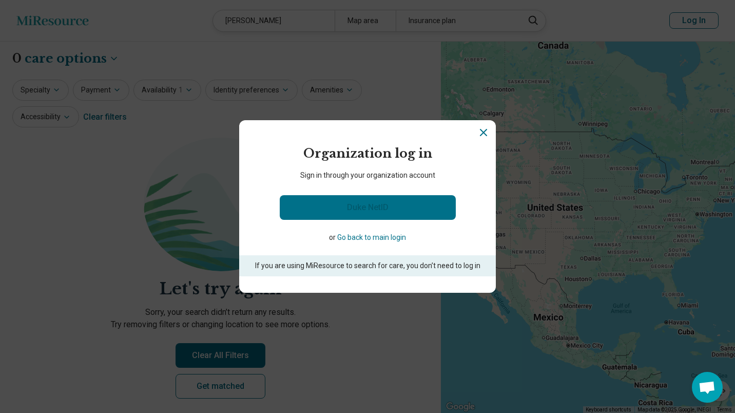
click at [385, 216] on link "Duke NetID" at bounding box center [368, 207] width 176 height 25
